Goal: Communication & Community: Answer question/provide support

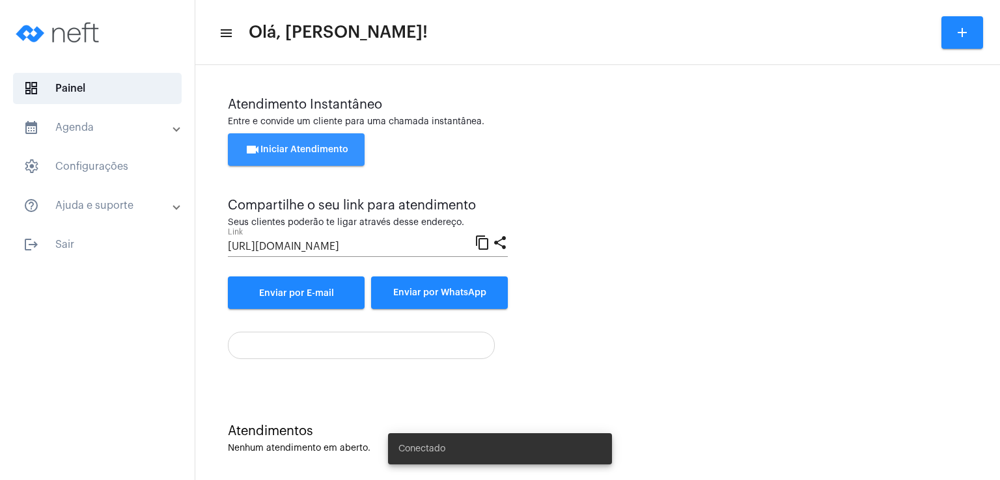
click at [298, 157] on button "videocam Iniciar Atendimento" at bounding box center [296, 149] width 137 height 33
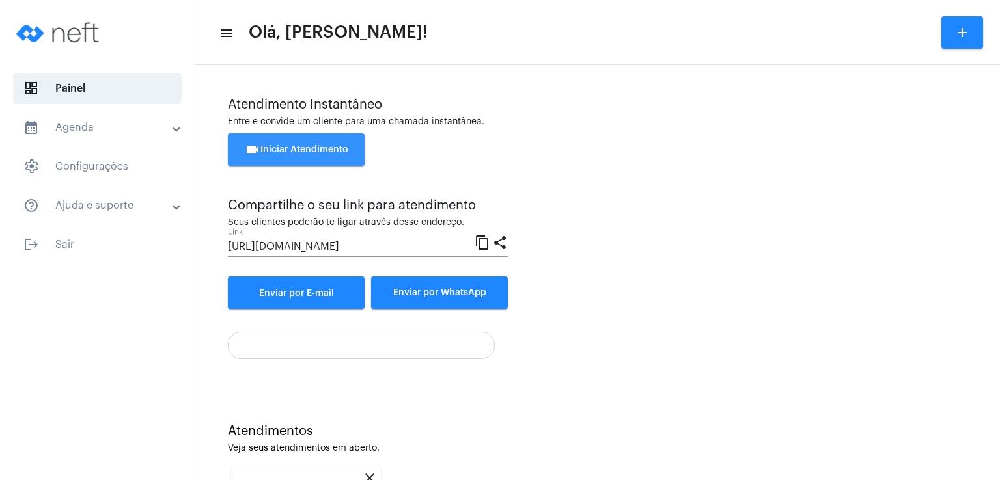
click at [262, 152] on span "videocam Iniciar Atendimento" at bounding box center [296, 149] width 103 height 9
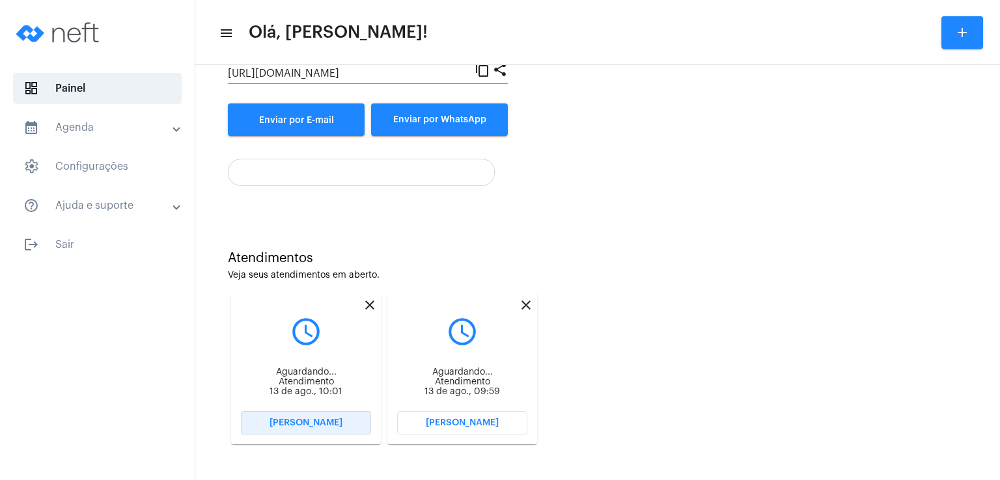
click at [297, 422] on span "[PERSON_NAME]" at bounding box center [305, 423] width 73 height 9
